Goal: Transaction & Acquisition: Purchase product/service

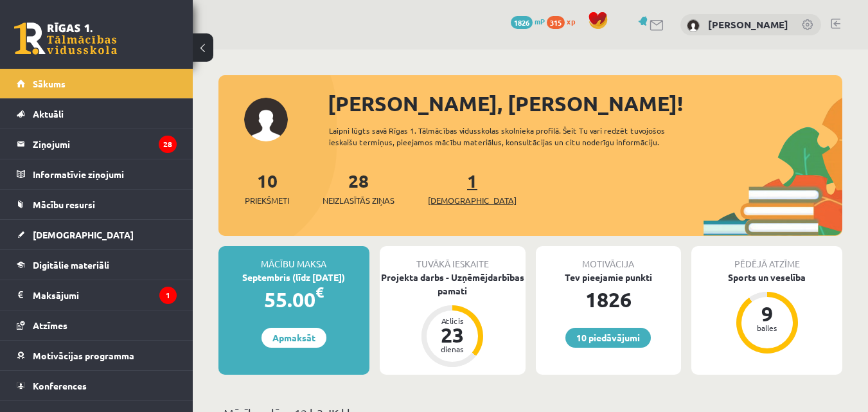
click at [450, 177] on link "1 Ieskaites" at bounding box center [472, 188] width 89 height 38
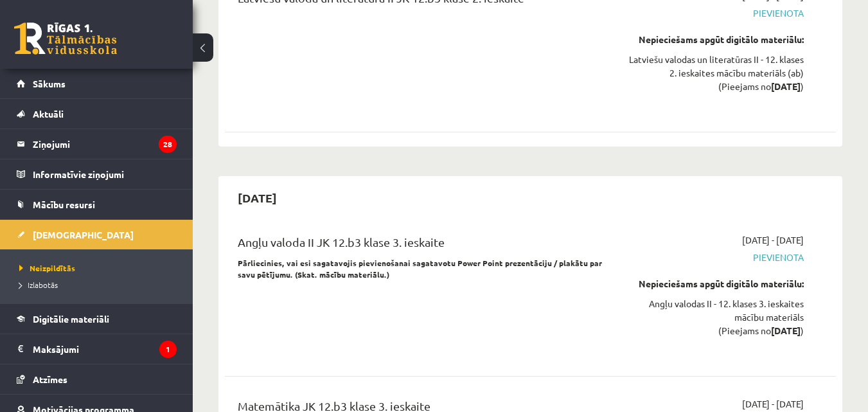
scroll to position [2700, 0]
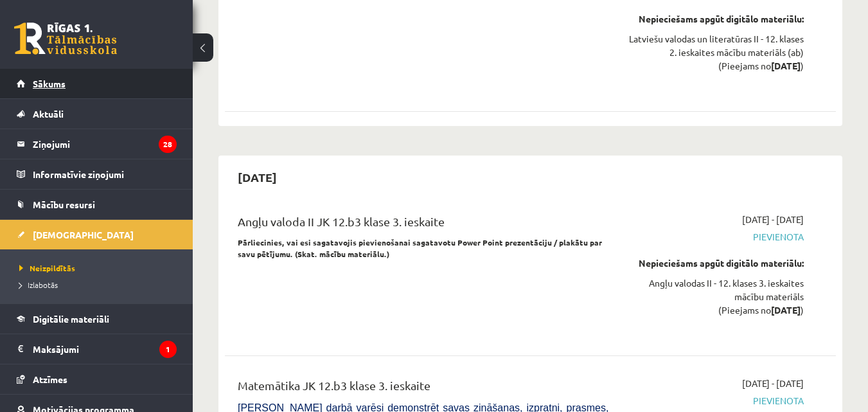
click at [117, 87] on link "Sākums" at bounding box center [97, 84] width 160 height 30
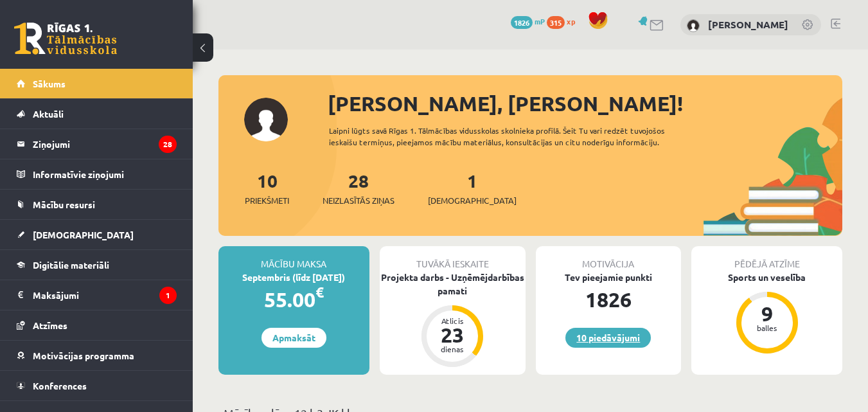
click at [611, 337] on link "10 piedāvājumi" at bounding box center [608, 338] width 85 height 20
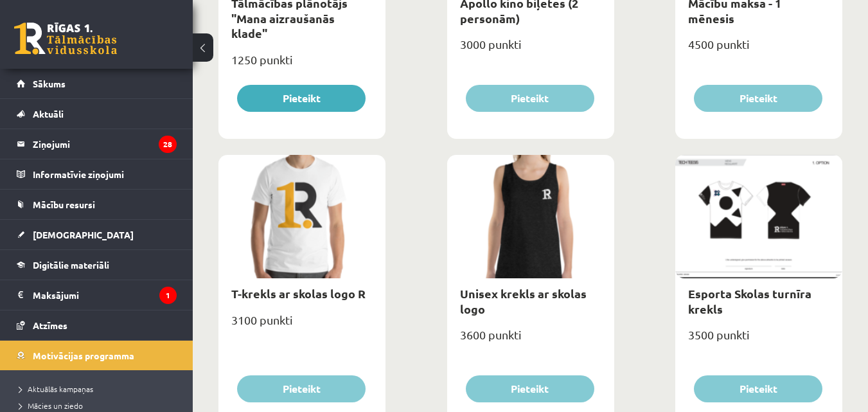
scroll to position [450, 0]
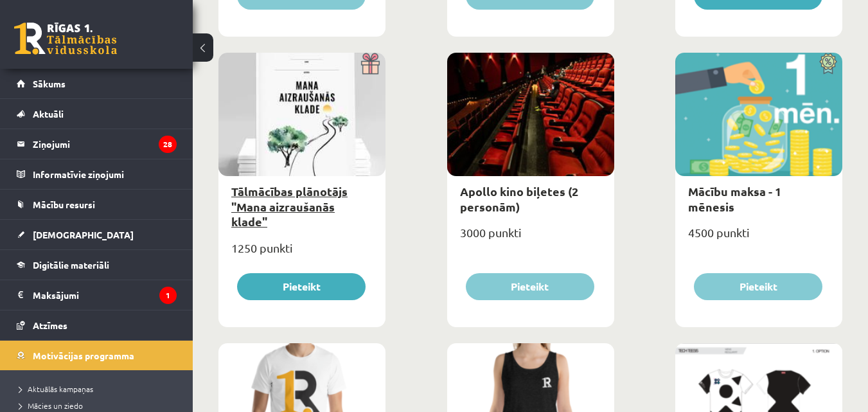
click at [321, 190] on link "Tālmācības plānotājs "Mana aizraušanās klade"" at bounding box center [289, 206] width 116 height 45
type input "*"
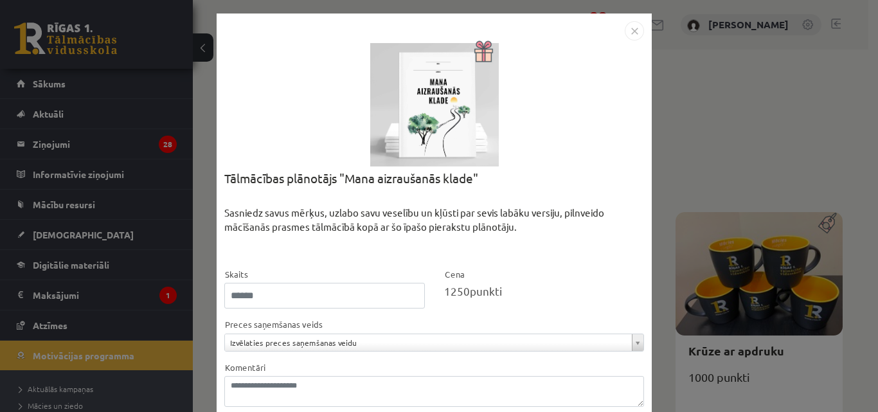
scroll to position [73, 0]
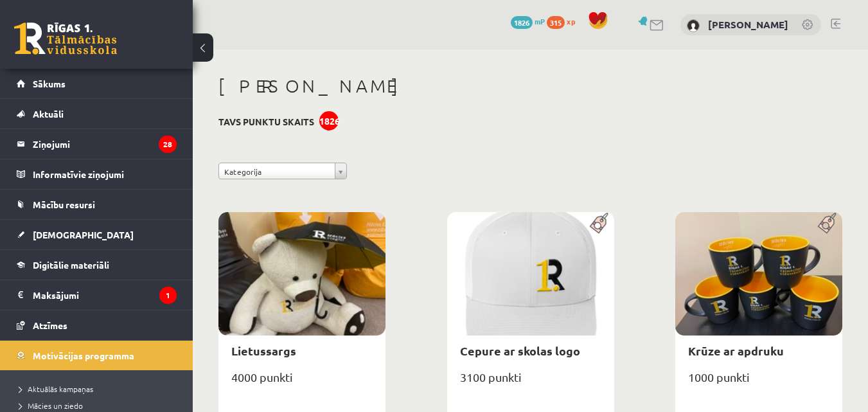
scroll to position [150, 0]
